Goal: Transaction & Acquisition: Download file/media

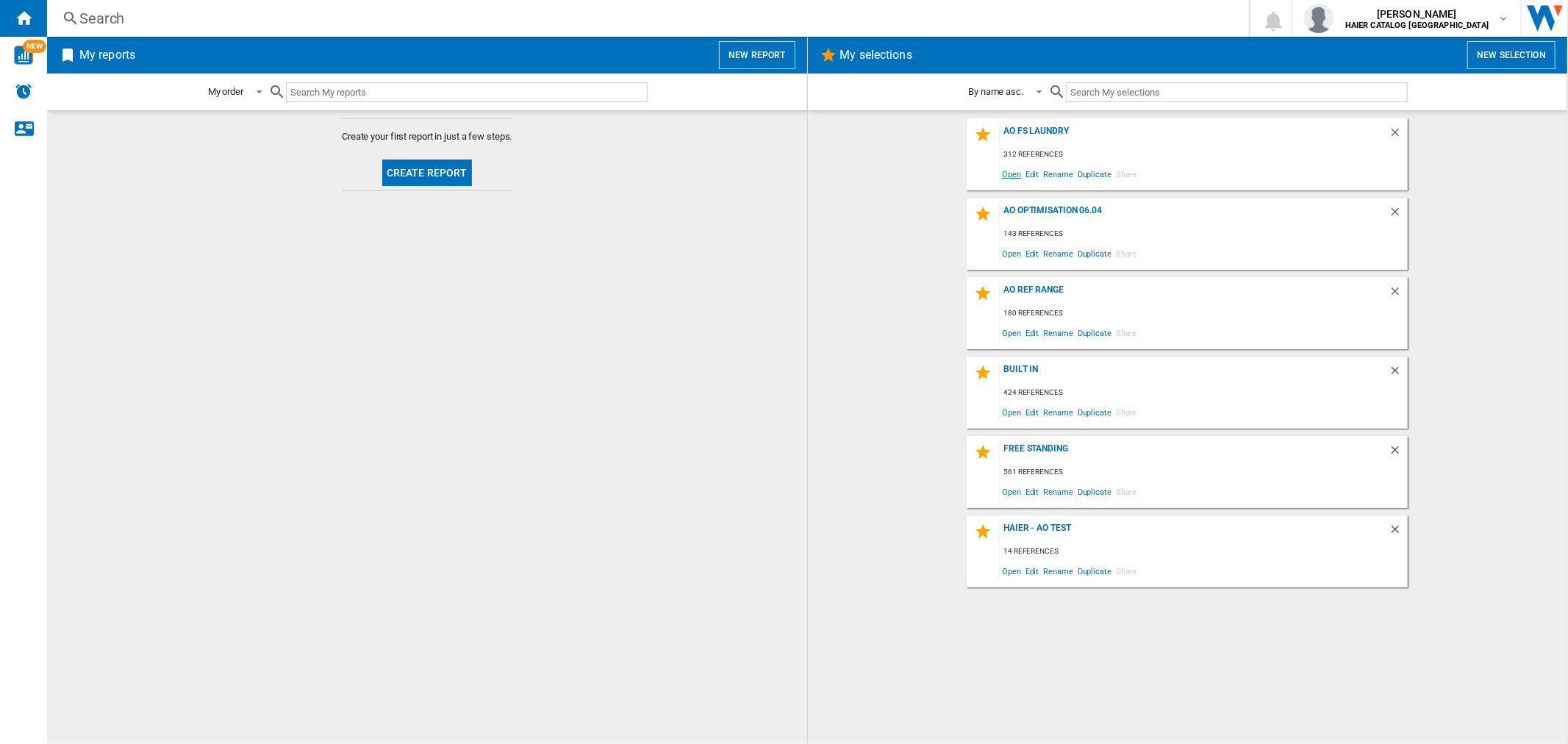
click at [1010, 176] on span "Open" at bounding box center [1011, 173] width 23 height 20
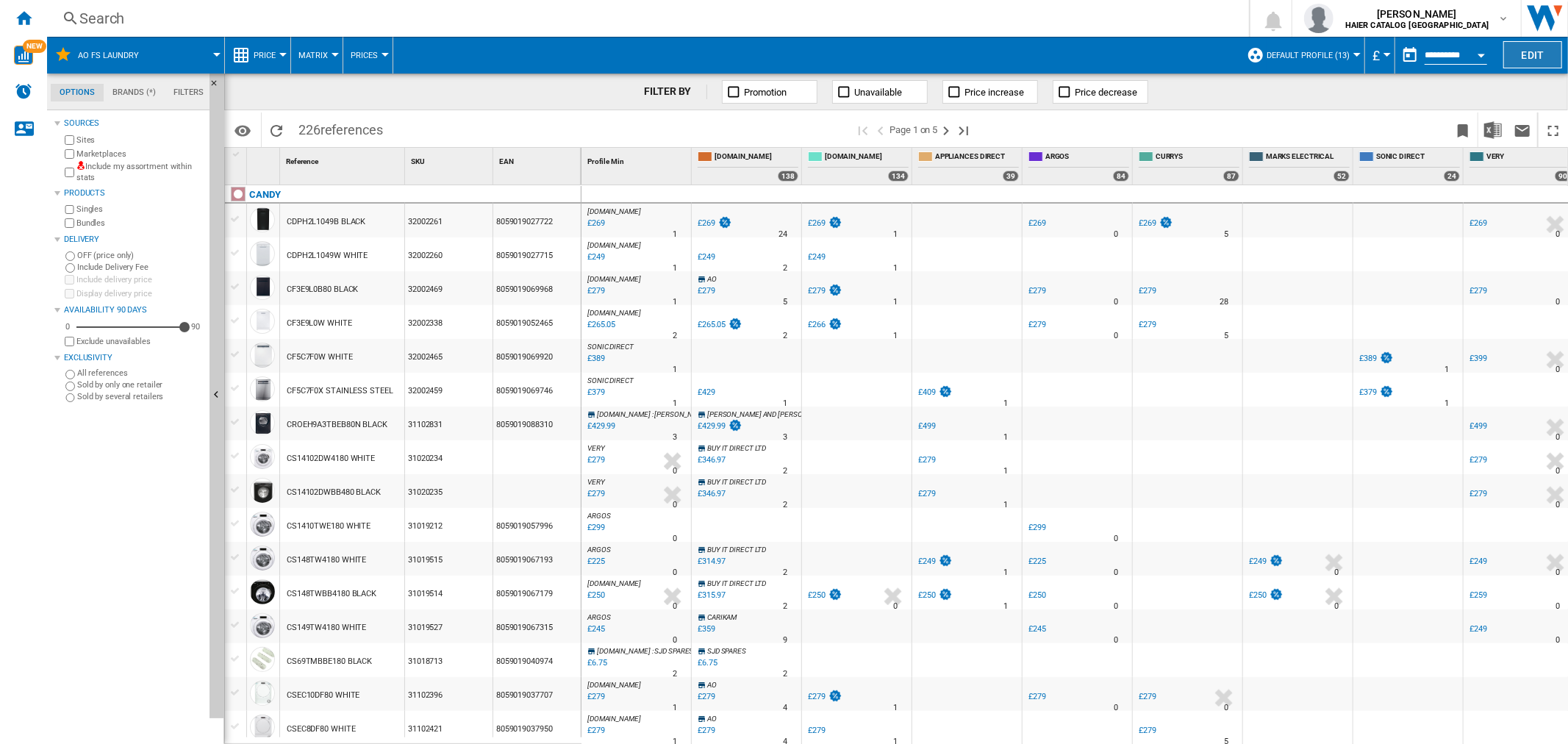
click at [1531, 54] on button "Edit" at bounding box center [1533, 55] width 59 height 28
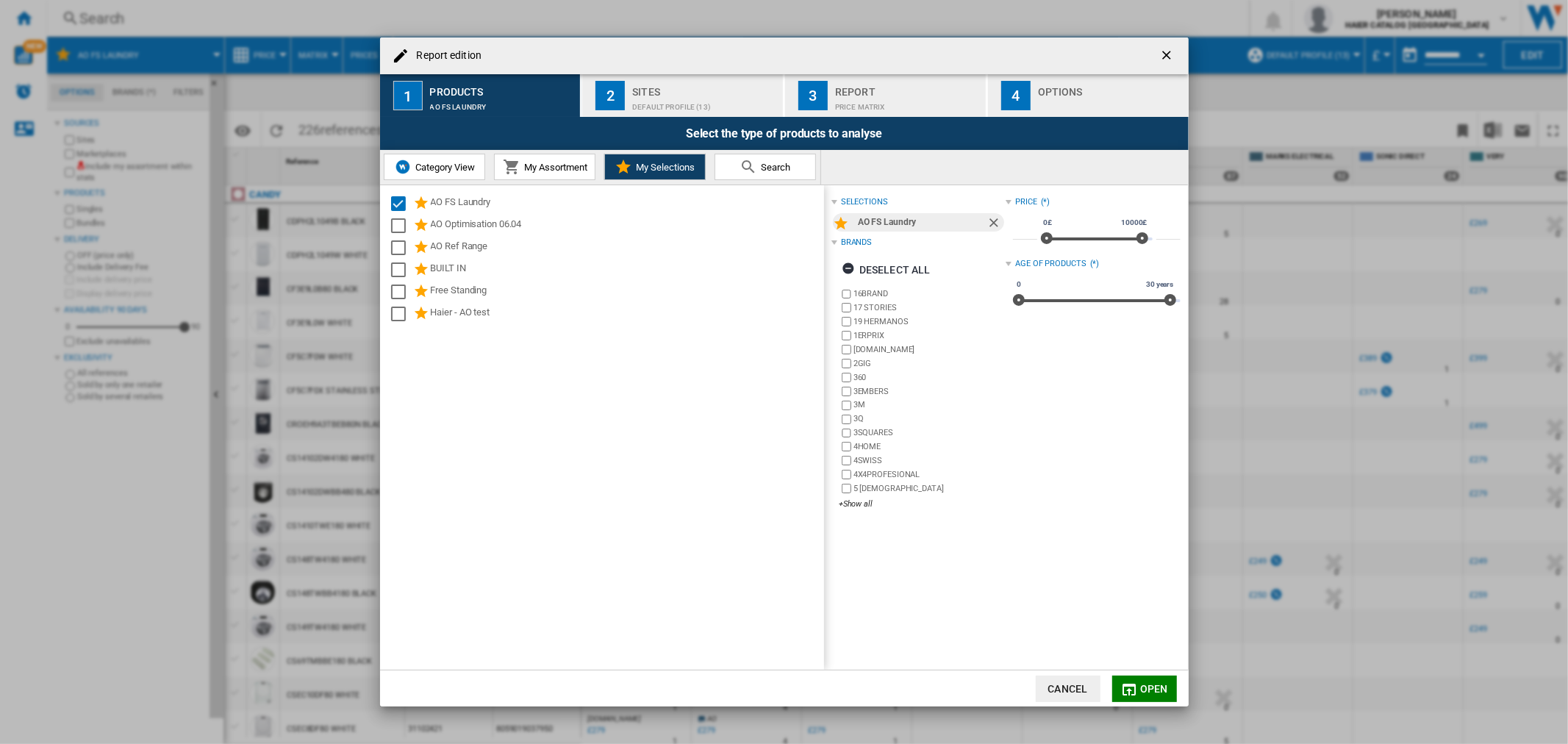
click at [942, 97] on div "Price Matrix" at bounding box center [907, 104] width 145 height 16
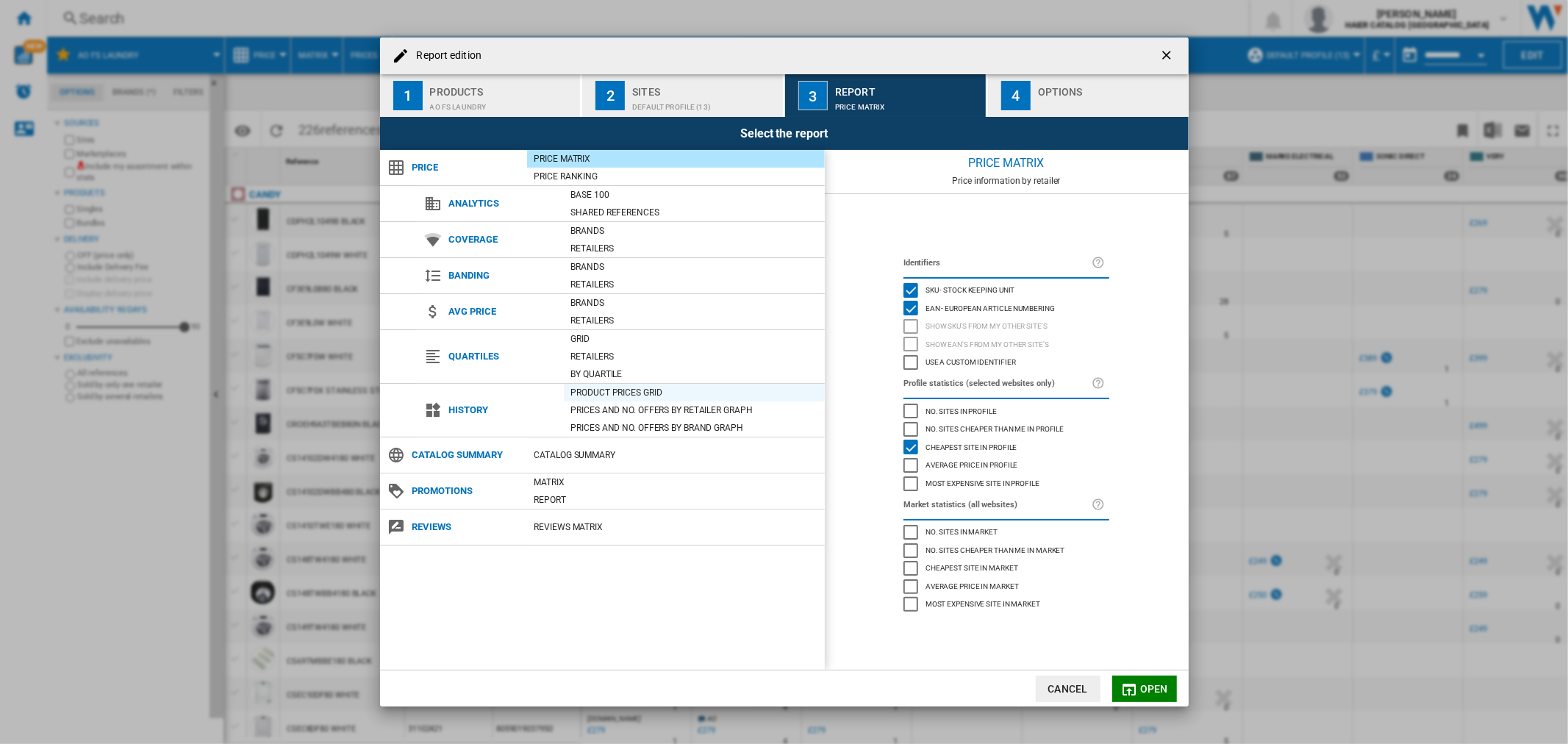
click at [615, 390] on div "Product prices grid" at bounding box center [694, 392] width 261 height 15
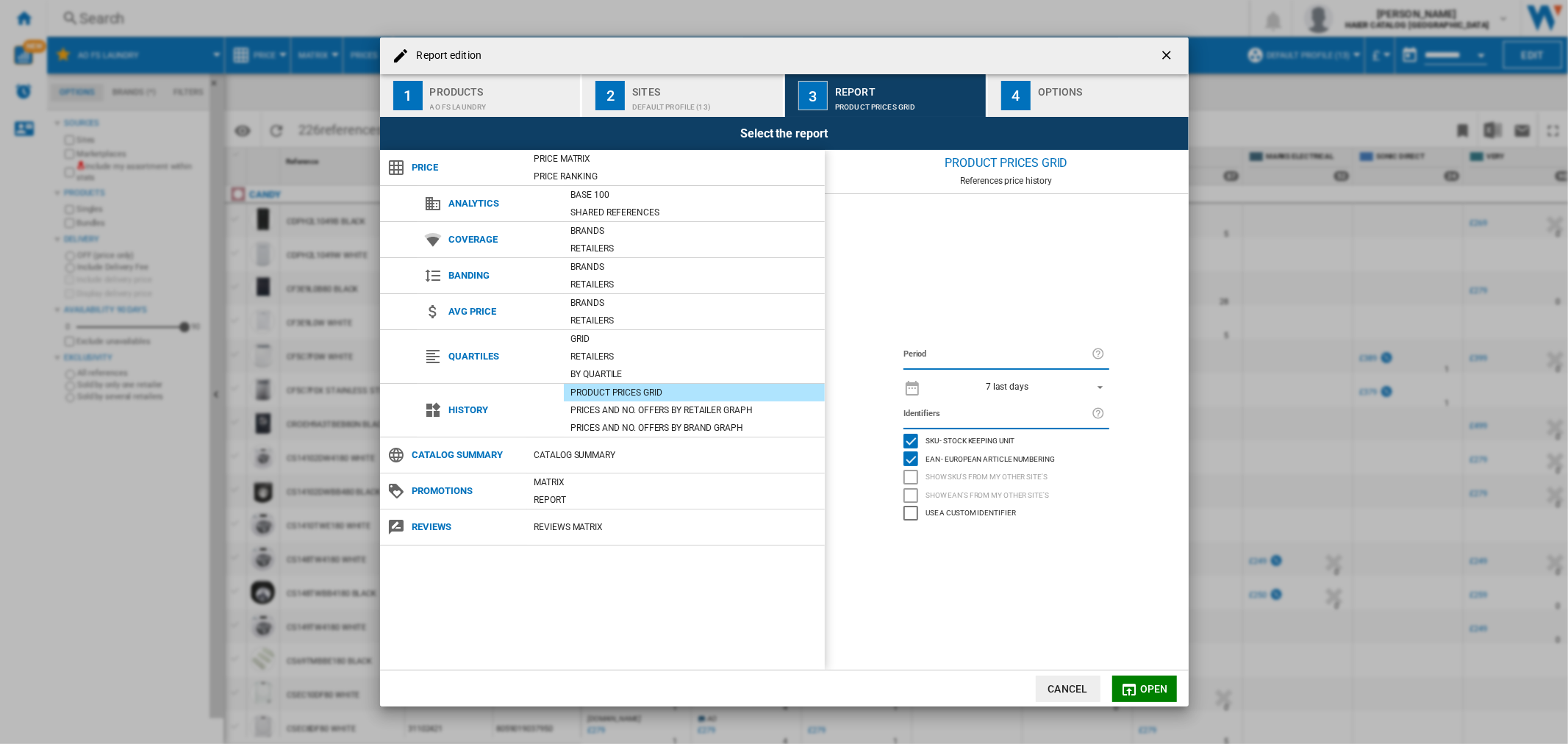
click at [1052, 375] on div "7 last days 1 day 7 last days 14 last days 21 last days 28 last days 31 last da…" at bounding box center [1006, 387] width 205 height 28
click at [1047, 384] on span "7 last days" at bounding box center [1007, 388] width 155 height 12
click at [963, 369] on md-option "1 day" at bounding box center [1021, 365] width 205 height 22
click at [700, 96] on div "Default profile (13)" at bounding box center [705, 104] width 145 height 16
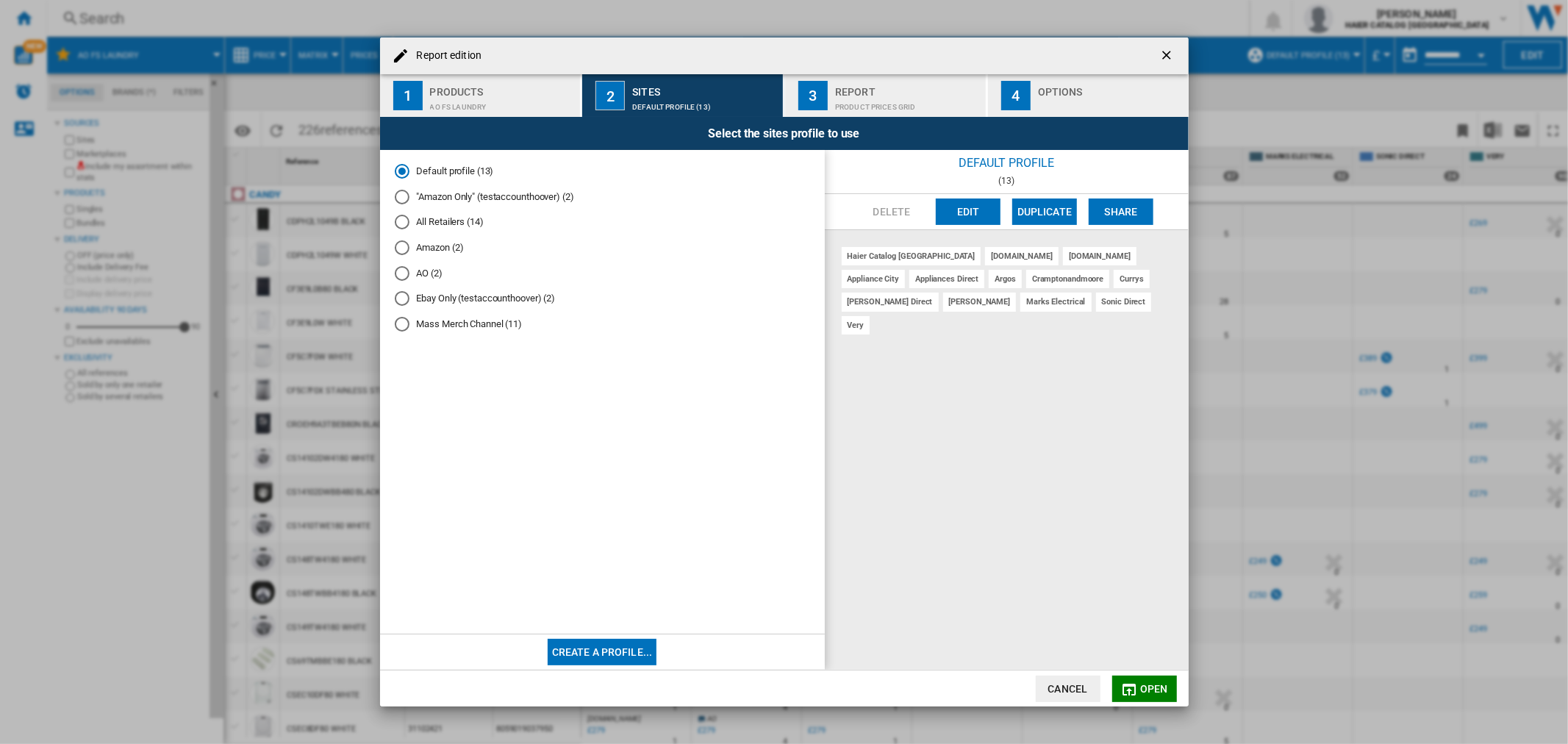
click at [407, 285] on md-radio-group "Default profile (13) "Amazon Only" (testaccounthoover) (2) All Retailers (14) A…" at bounding box center [602, 254] width 415 height 179
click at [407, 275] on div "AO (2)" at bounding box center [401, 273] width 15 height 15
click at [1159, 680] on button "Open" at bounding box center [1144, 689] width 65 height 27
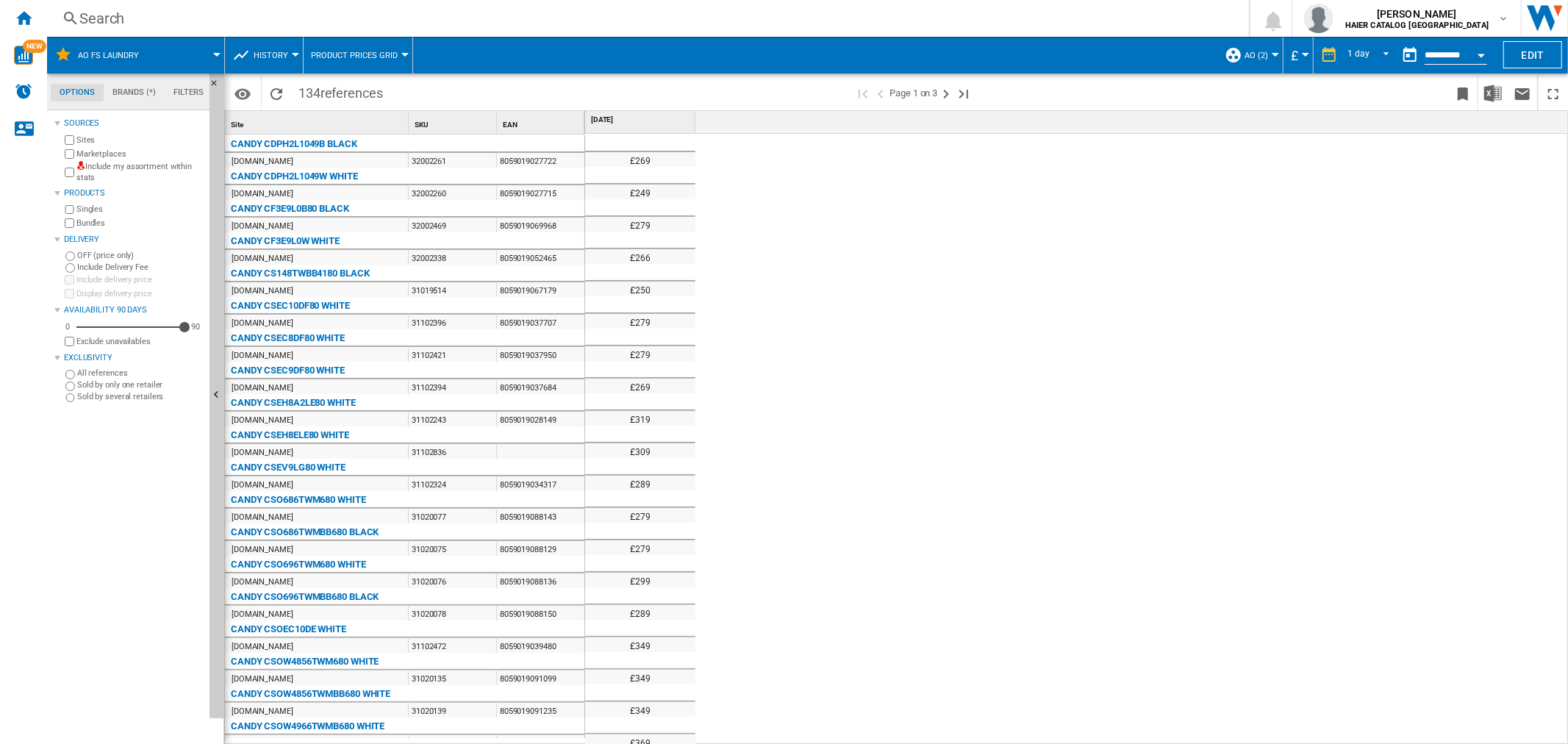
click at [1477, 52] on button "Open calendar" at bounding box center [1481, 53] width 27 height 27
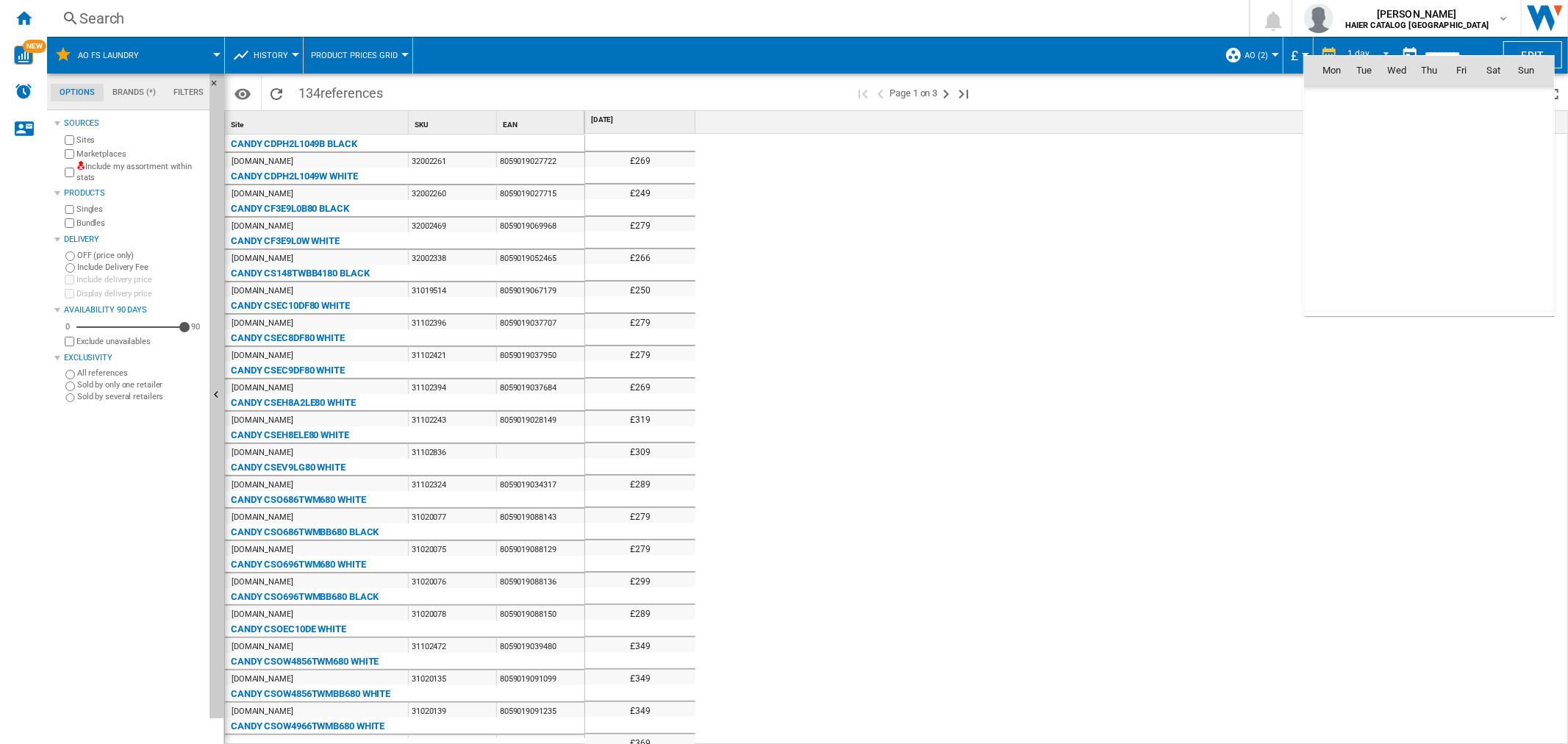
scroll to position [7011, 0]
click at [1437, 170] on span "9" at bounding box center [1429, 167] width 29 height 29
type input "**********"
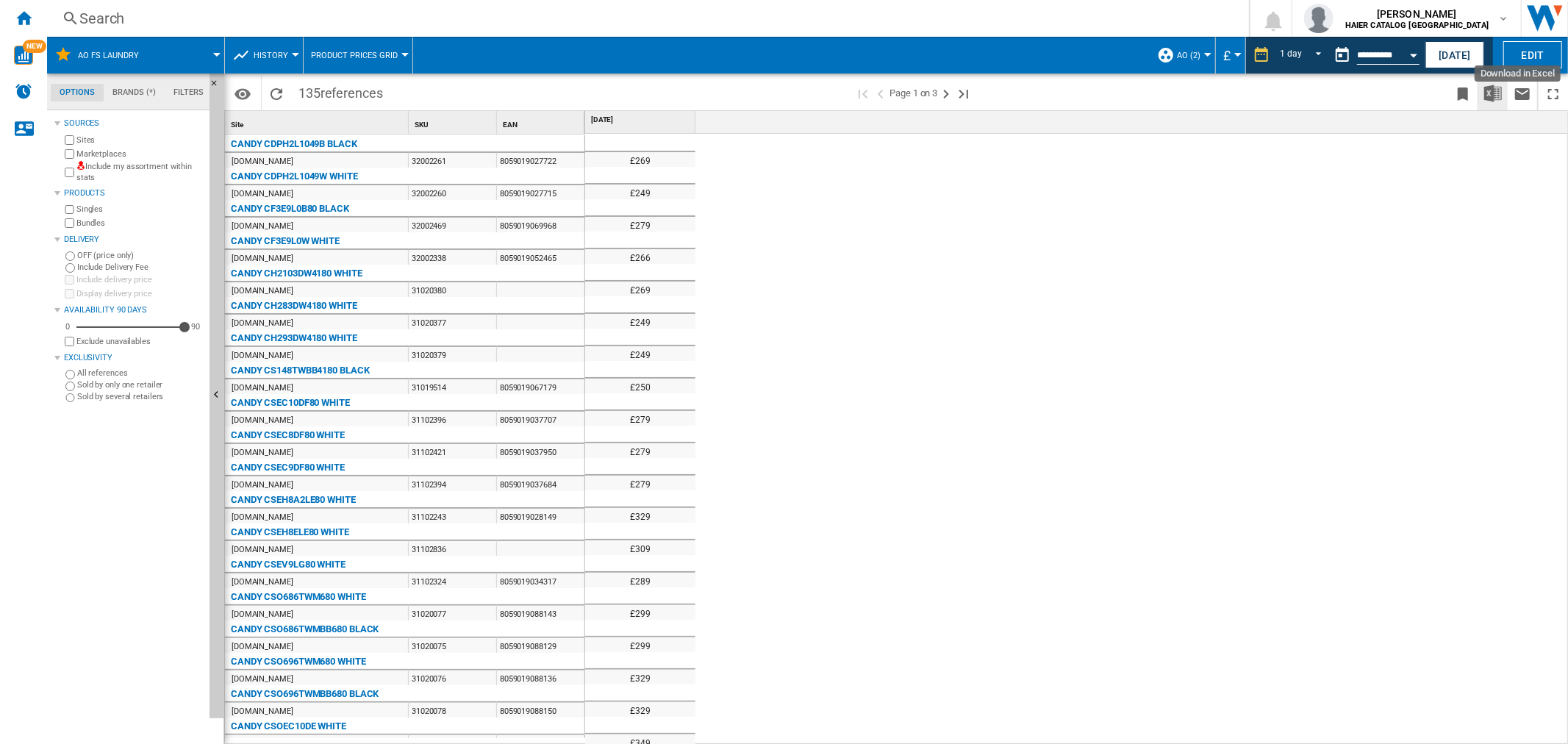
click at [1496, 91] on img "Download in Excel" at bounding box center [1493, 93] width 17 height 17
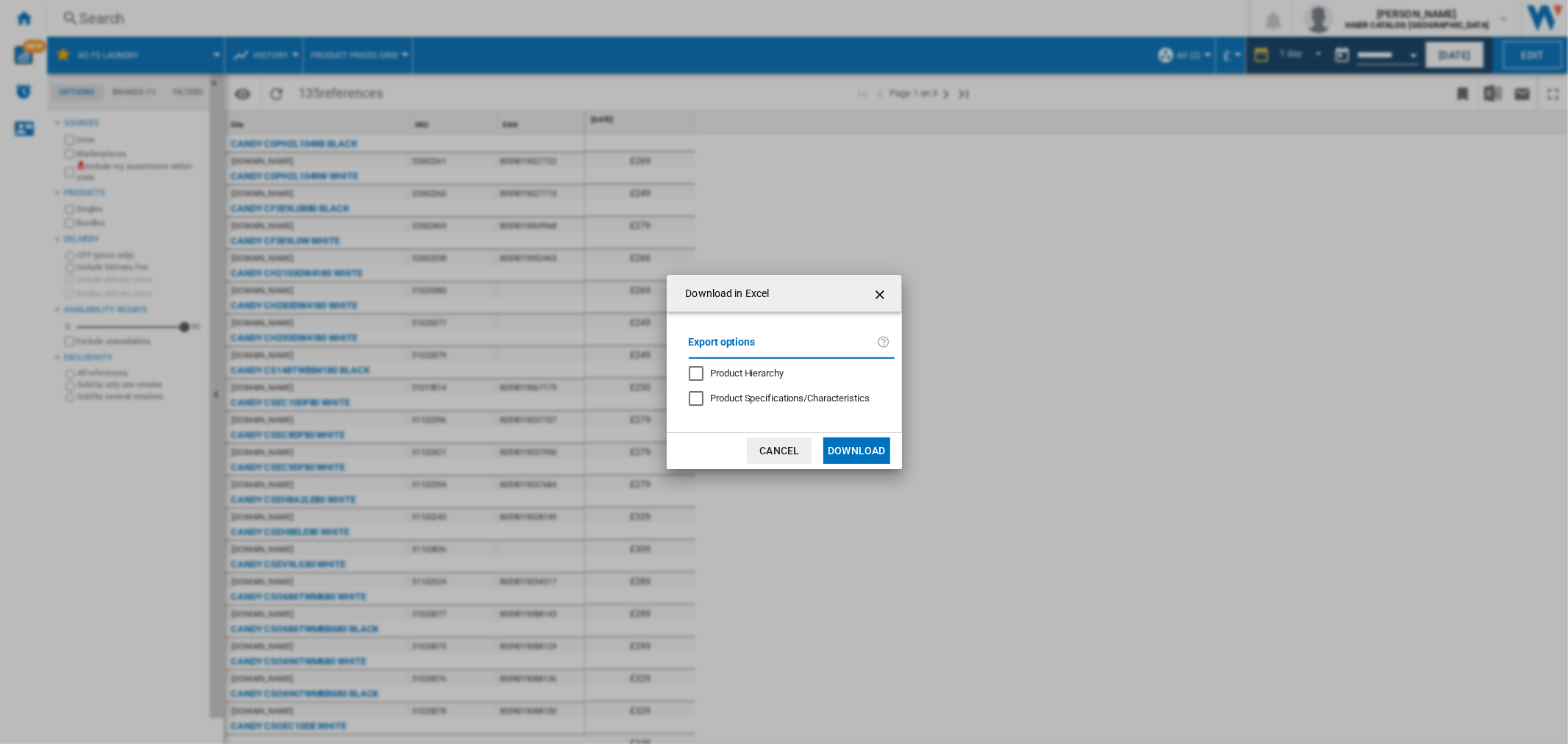
click at [876, 450] on button "Download" at bounding box center [857, 451] width 66 height 27
